Goal: Information Seeking & Learning: Compare options

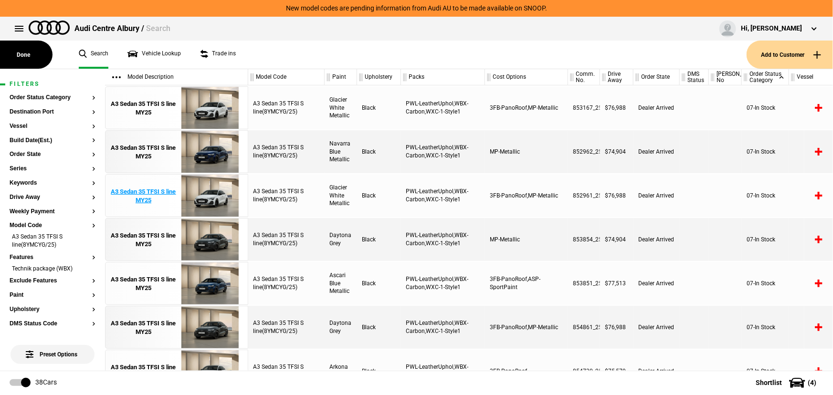
scroll to position [0, 20]
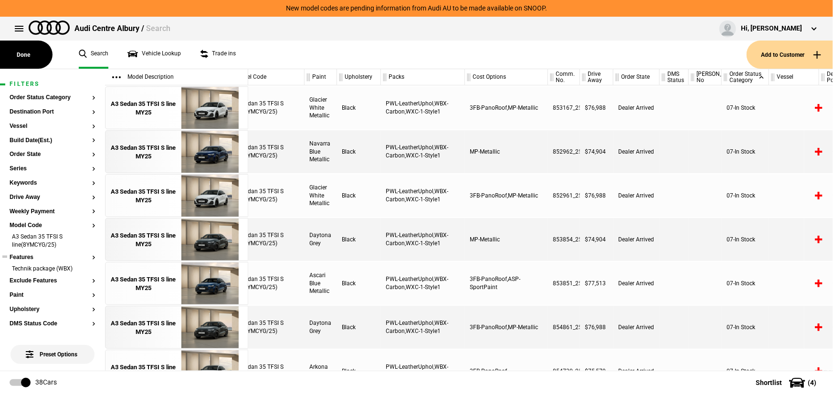
click at [85, 266] on li "Technik package (WBX)" at bounding box center [53, 270] width 86 height 10
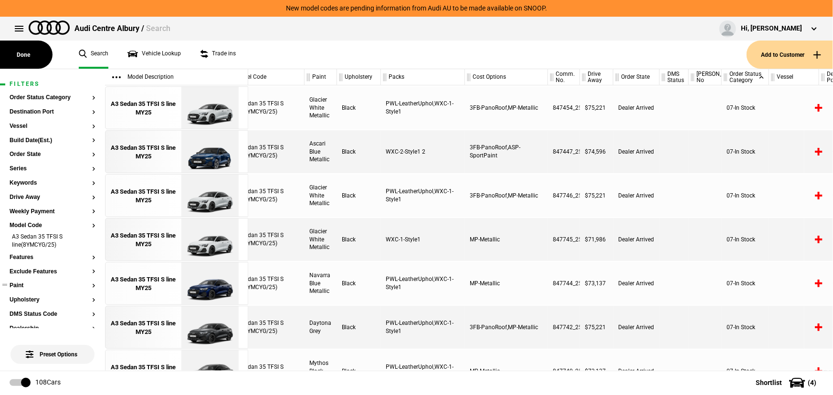
click at [26, 285] on button "Paint" at bounding box center [53, 286] width 86 height 7
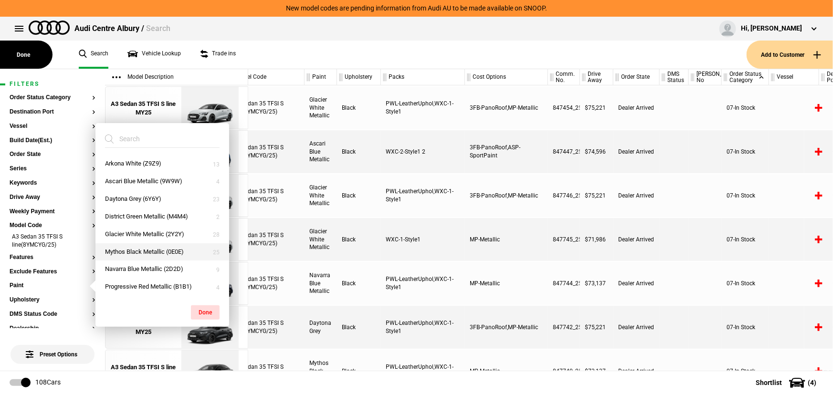
click at [135, 252] on button "Mythos Black Metallic (0E0E)" at bounding box center [162, 252] width 134 height 18
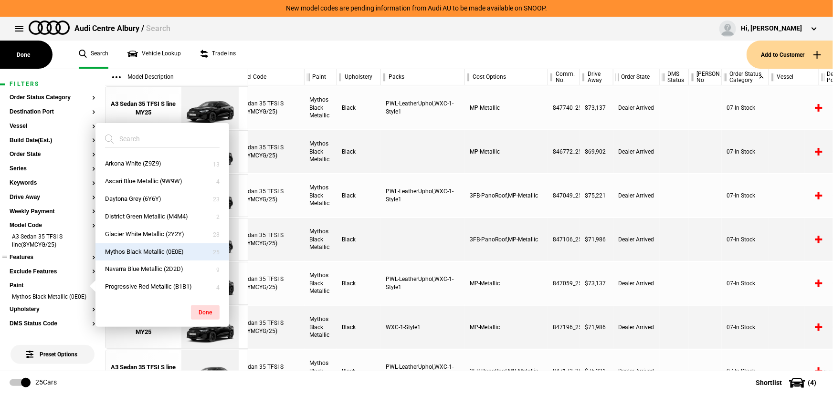
click at [28, 257] on button "Features" at bounding box center [53, 257] width 86 height 7
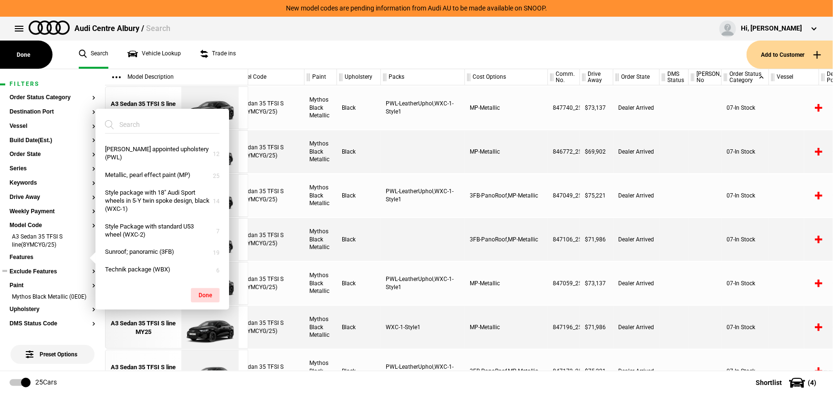
click at [43, 274] on button "Exclude Features" at bounding box center [53, 272] width 86 height 7
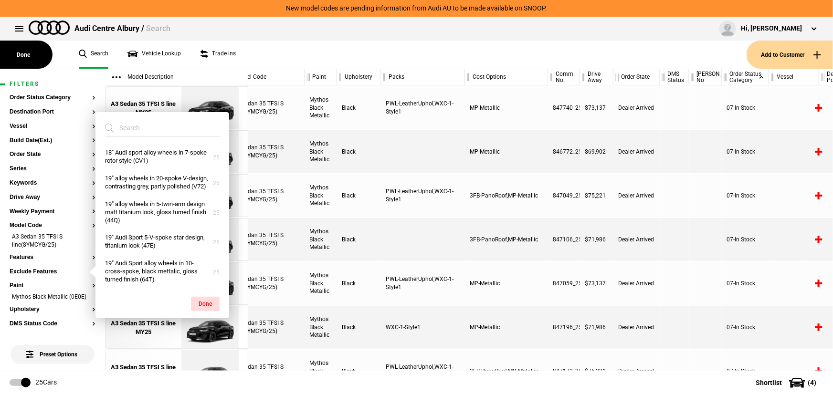
click at [134, 125] on input "search" at bounding box center [156, 127] width 103 height 17
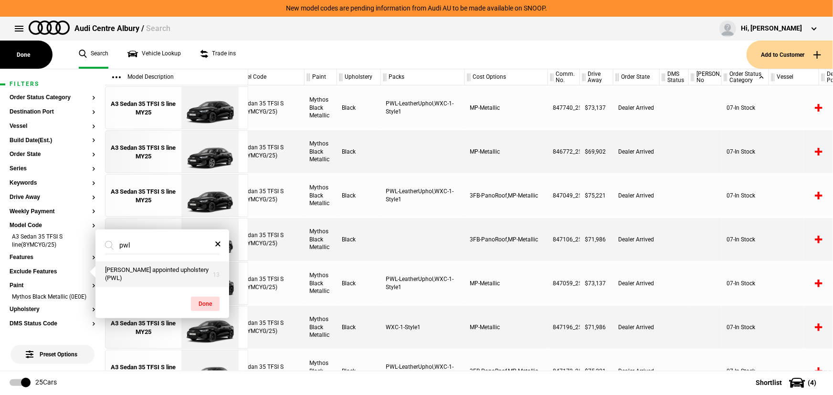
click at [157, 280] on button "[PERSON_NAME] appointed upholstery (PWL)" at bounding box center [162, 275] width 134 height 26
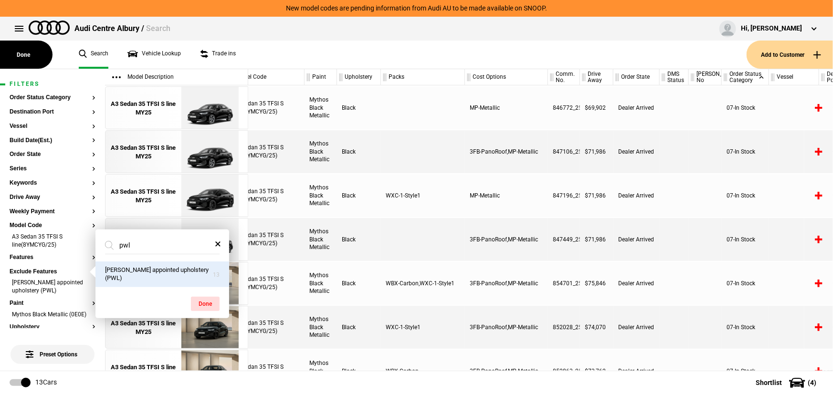
drag, startPoint x: 134, startPoint y: 254, endPoint x: 117, endPoint y: 253, distance: 16.2
click at [117, 253] on input "pwl" at bounding box center [156, 245] width 103 height 17
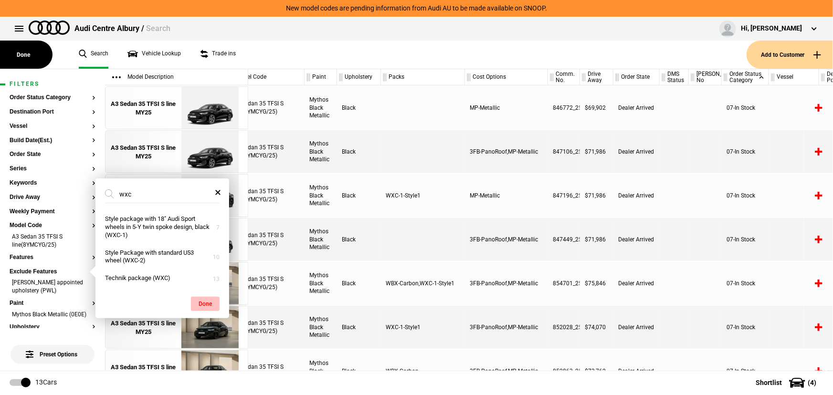
type input "wxc"
click at [215, 301] on button "Done" at bounding box center [205, 304] width 29 height 14
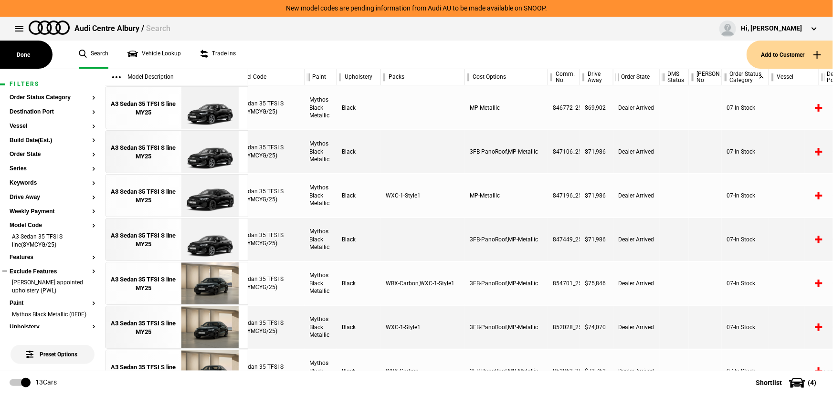
click at [70, 273] on button "Exclude Features" at bounding box center [53, 272] width 86 height 7
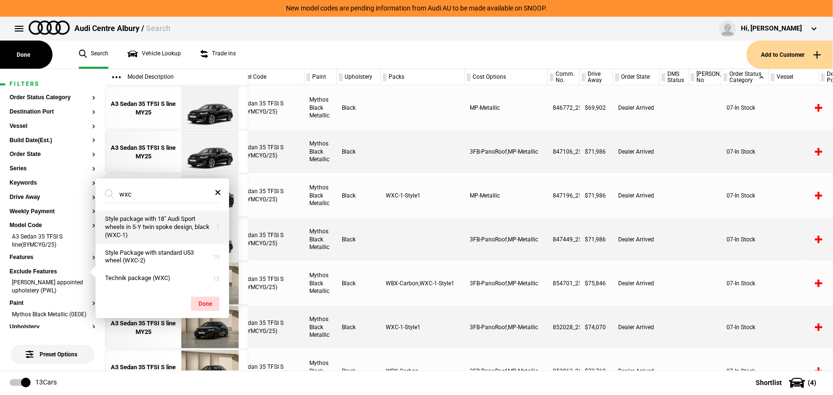
type input "wxc"
click at [153, 224] on button "Style package with 18" Audi Sport wheels in 5-Y twin spoke design, black (WXC-1)" at bounding box center [162, 228] width 134 height 34
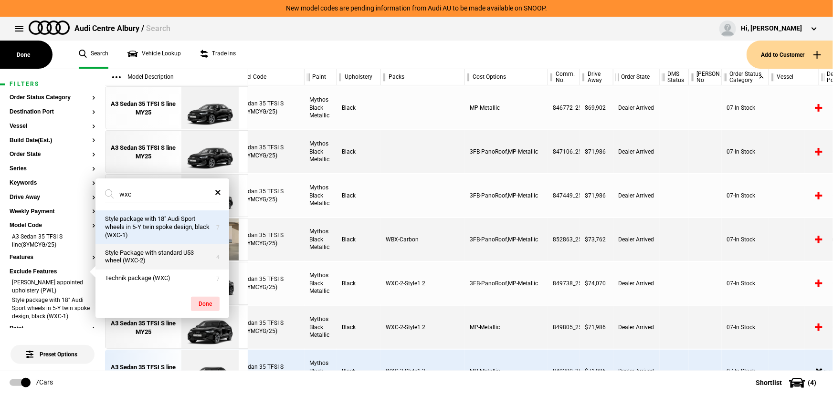
click at [158, 258] on button "Style Package with standard U53 wheel (WXC-2)" at bounding box center [162, 257] width 134 height 26
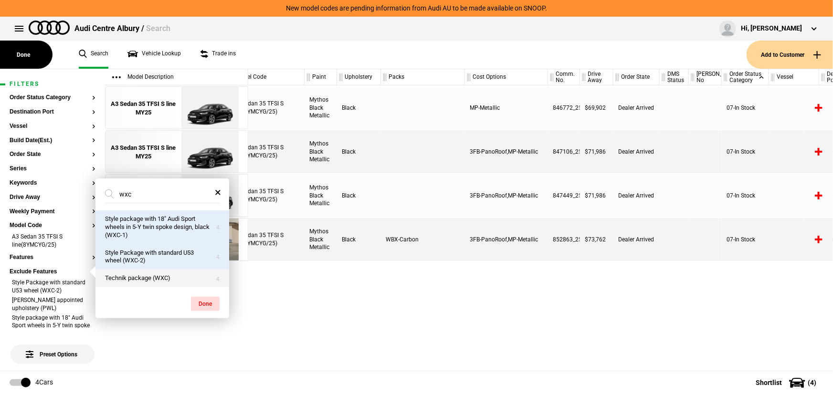
click at [180, 278] on button "Technik package (WXC)" at bounding box center [162, 279] width 134 height 18
click at [372, 278] on div "A3 Sedan 35 TFSI S line(8YMCYG/25) Mythos Black Metallic Black MP-Metallic 8467…" at bounding box center [540, 227] width 585 height 285
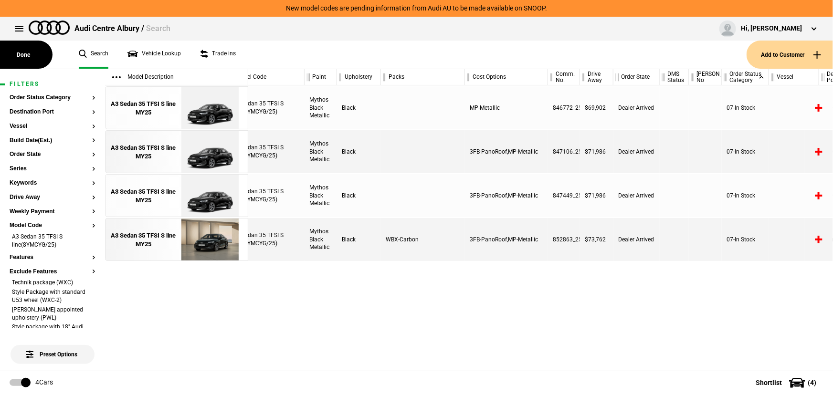
click at [515, 102] on div "MP-Metallic" at bounding box center [506, 107] width 83 height 43
click at [436, 365] on div "A3 Sedan 35 TFSI S line(8YMCYG/25) Mythos Black Metallic Black MP-Metallic 8467…" at bounding box center [540, 227] width 585 height 285
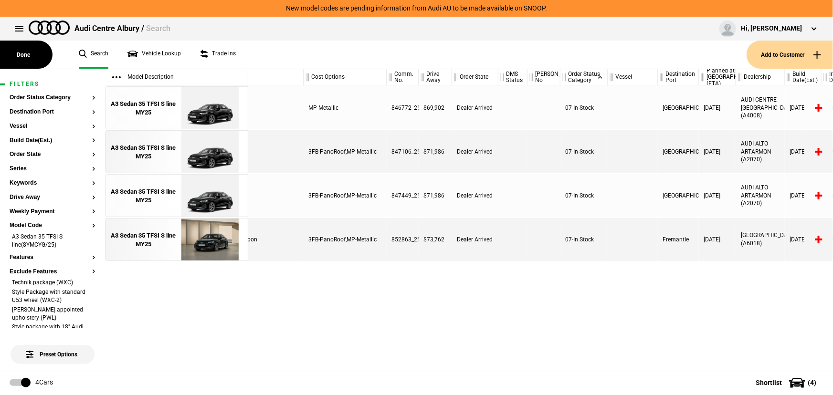
scroll to position [0, 0]
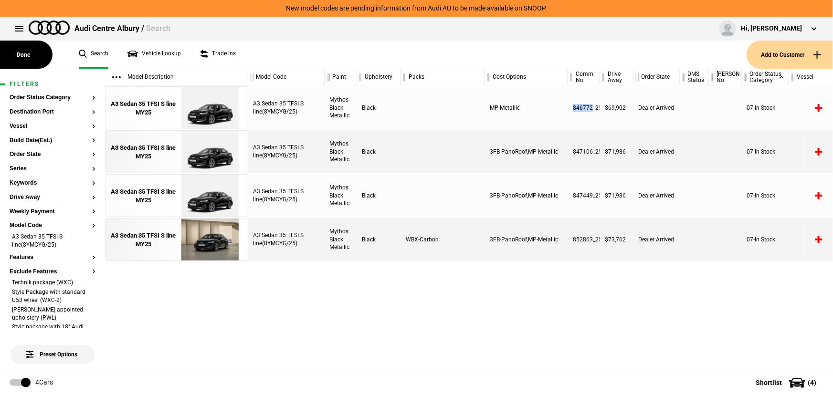
drag, startPoint x: 592, startPoint y: 105, endPoint x: 570, endPoint y: 106, distance: 21.5
click at [570, 106] on div "846772_25" at bounding box center [584, 107] width 32 height 43
copy div "846772"
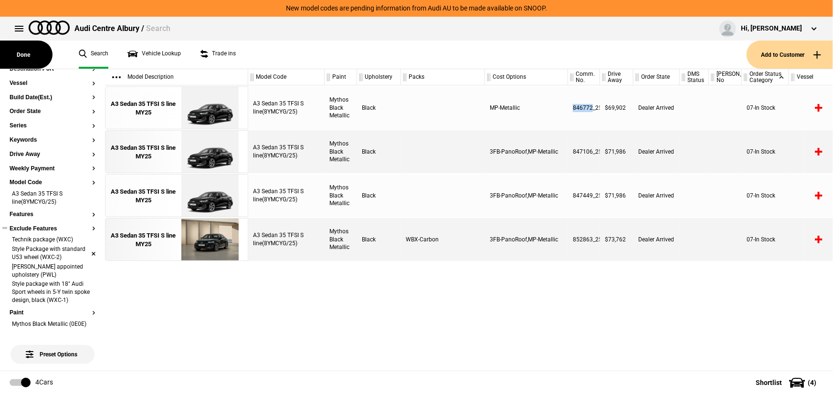
click at [88, 257] on li "Style Package with standard U53 wheel (WXC-2)" at bounding box center [53, 254] width 86 height 18
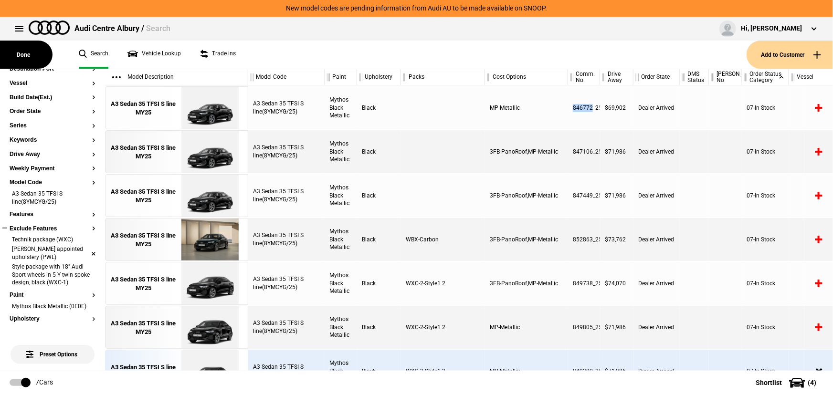
click at [85, 251] on li "[PERSON_NAME] appointed upholstery (PWL)" at bounding box center [53, 254] width 86 height 18
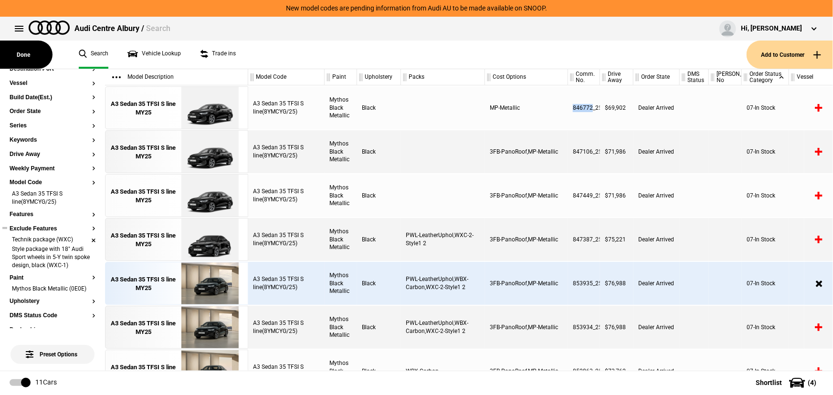
click at [86, 241] on li "Technik package (WXC)" at bounding box center [53, 241] width 86 height 10
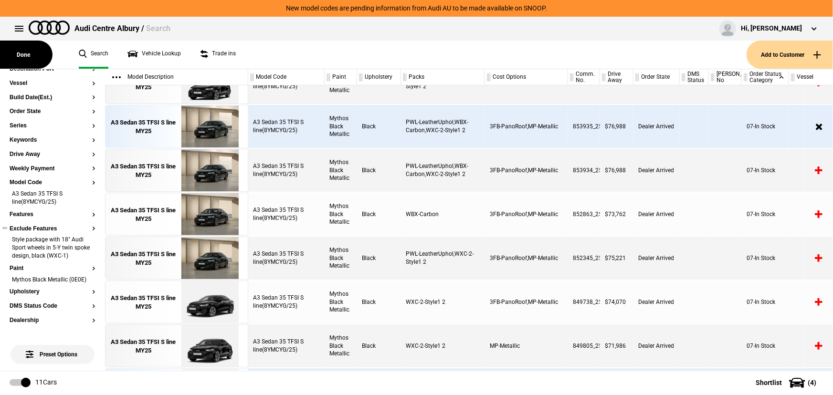
click at [433, 346] on div "WXC-2-Style1 2" at bounding box center [443, 346] width 84 height 43
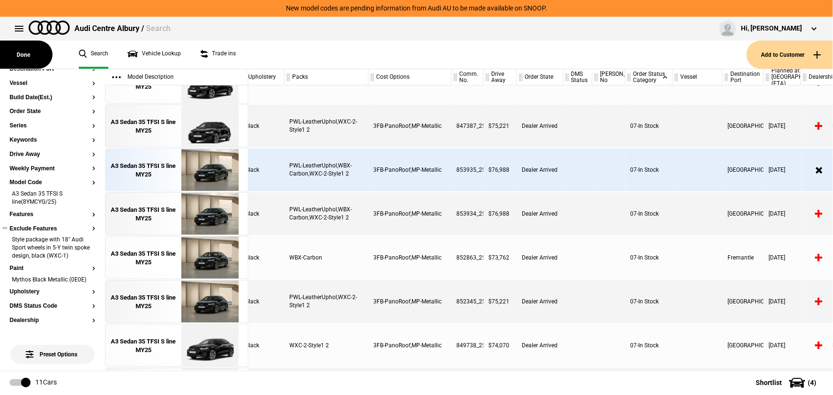
click at [48, 226] on button "Exclude Features" at bounding box center [53, 229] width 86 height 7
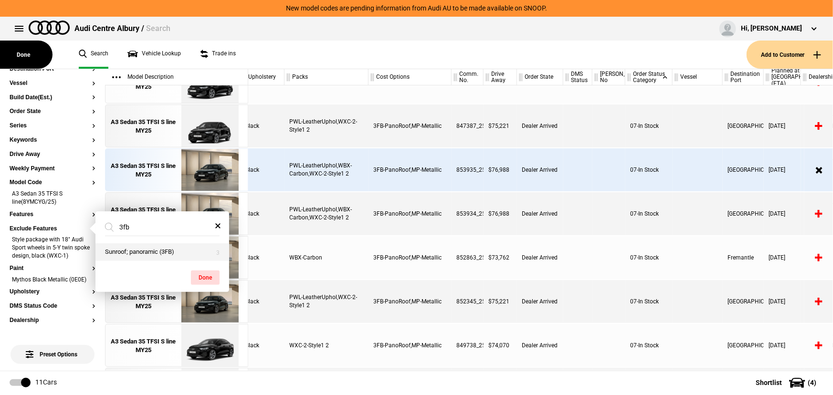
type input "3fb"
click at [126, 251] on button "Sunroof; panoramic (3FB)" at bounding box center [162, 252] width 134 height 18
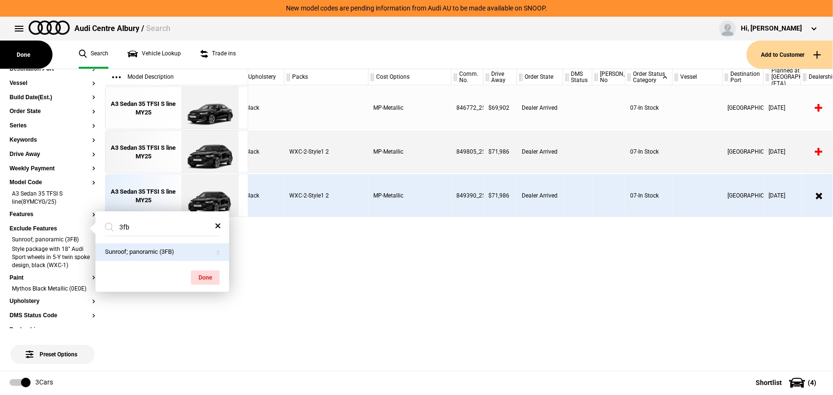
click at [432, 253] on div "A3 Sedan 35 TFSI S line(8YMCYG/25) Mythos Black Metallic Black MP-Metallic 8467…" at bounding box center [540, 227] width 585 height 285
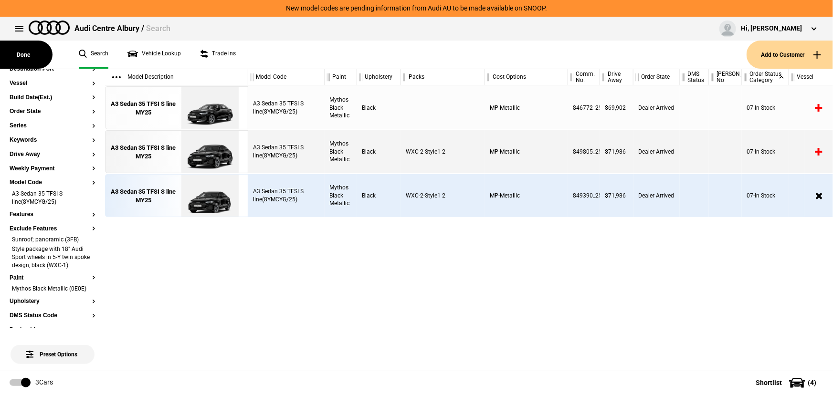
click at [421, 194] on div "WXC-2-Style1 2" at bounding box center [443, 195] width 84 height 43
click at [506, 196] on div "MP-Metallic" at bounding box center [526, 195] width 83 height 43
click at [166, 115] on div "A3 Sedan 35 TFSI S line MY25" at bounding box center [143, 108] width 66 height 17
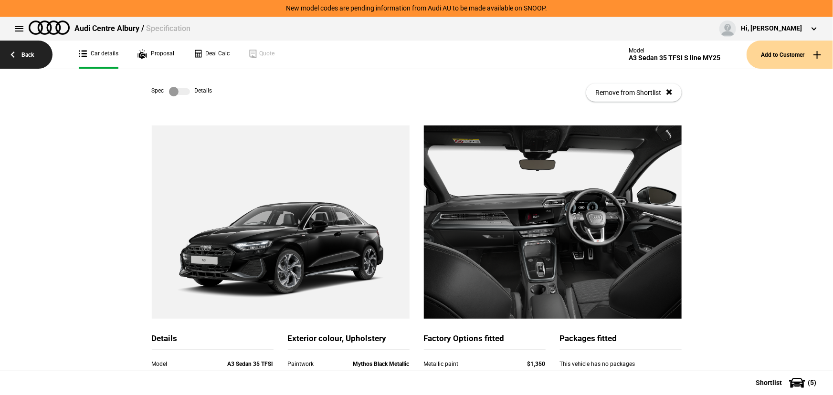
click at [33, 53] on link "Back" at bounding box center [26, 55] width 53 height 28
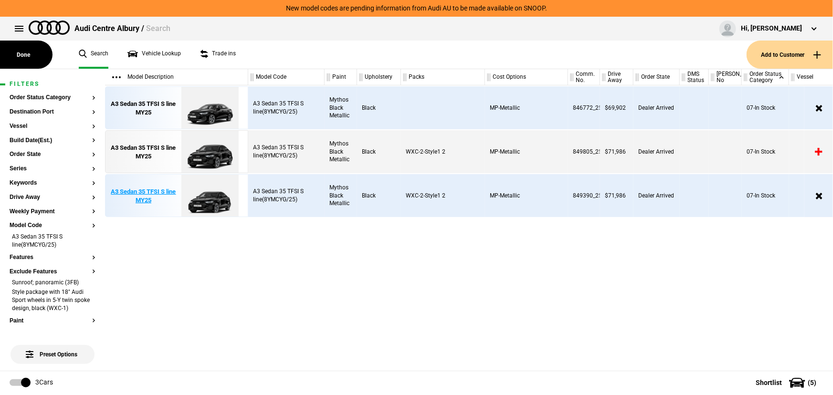
click at [160, 193] on div "A3 Sedan 35 TFSI S line MY25" at bounding box center [143, 196] width 66 height 17
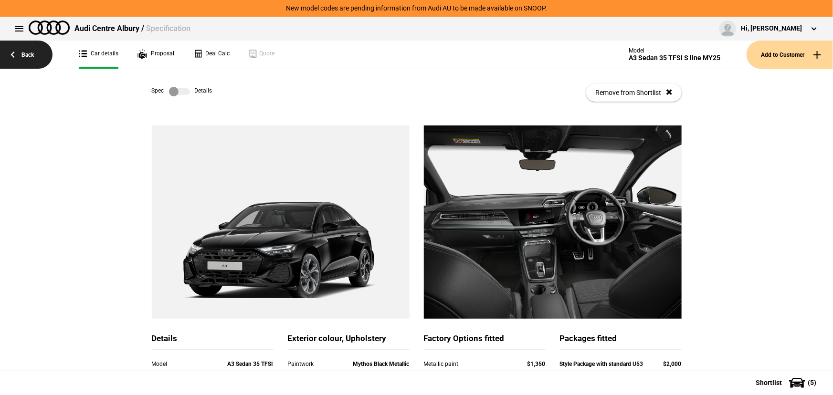
click at [29, 60] on link "Back" at bounding box center [26, 55] width 53 height 28
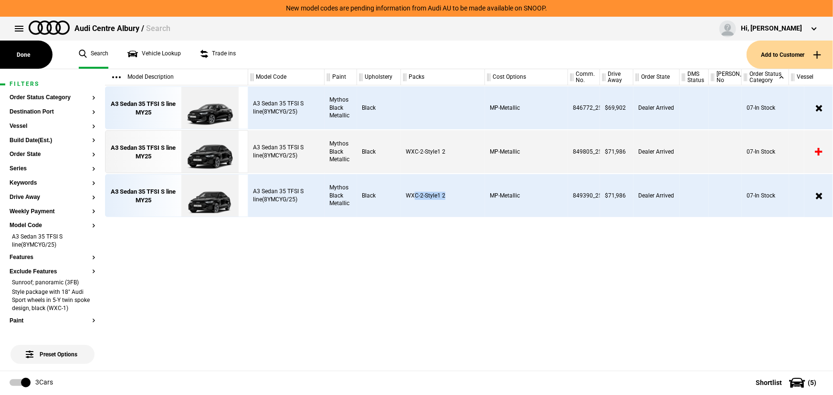
drag, startPoint x: 448, startPoint y: 195, endPoint x: 413, endPoint y: 197, distance: 34.9
click at [413, 197] on div "WXC-2-Style1 2" at bounding box center [443, 195] width 84 height 43
drag, startPoint x: 592, startPoint y: 196, endPoint x: 568, endPoint y: 195, distance: 23.9
click at [568, 195] on div "849390_25" at bounding box center [584, 195] width 32 height 43
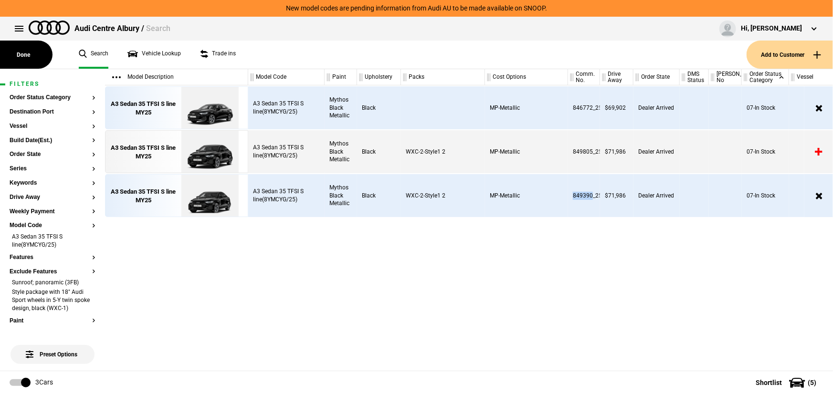
copy div "849390"
